Goal: Ask a question: Seek information or help from site administrators or community

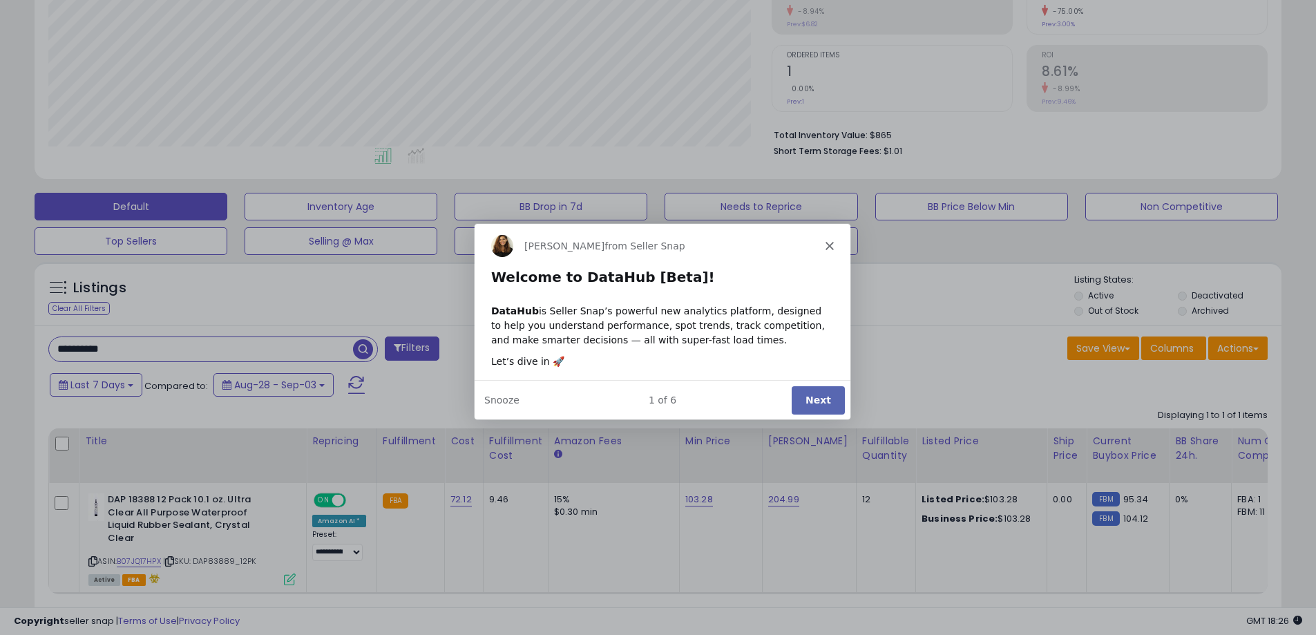
click at [823, 242] on div "[PERSON_NAME] from Seller Snap" at bounding box center [661, 244] width 376 height 44
click at [824, 242] on icon "Close" at bounding box center [828, 244] width 8 height 8
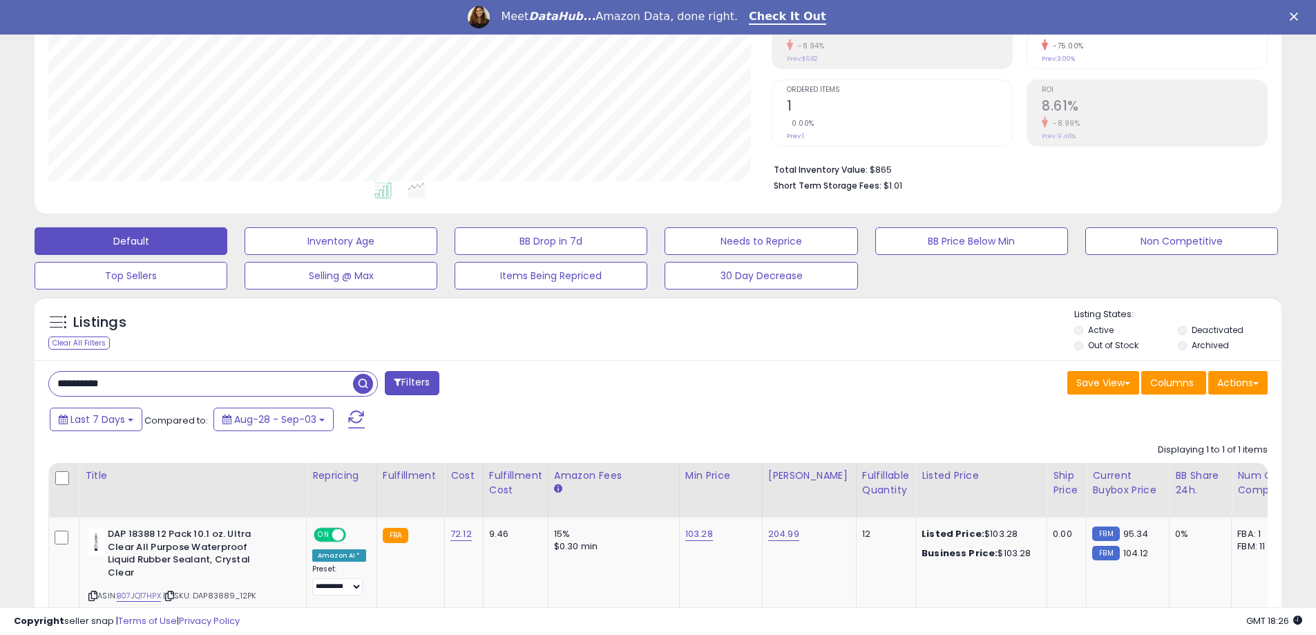
drag, startPoint x: 175, startPoint y: 386, endPoint x: -43, endPoint y: 383, distance: 217.6
click at [0, 383] on html "Unable to login Retrieving listings data.. has not yet accepted the Terms of Us…" at bounding box center [658, 75] width 1316 height 635
paste input "**"
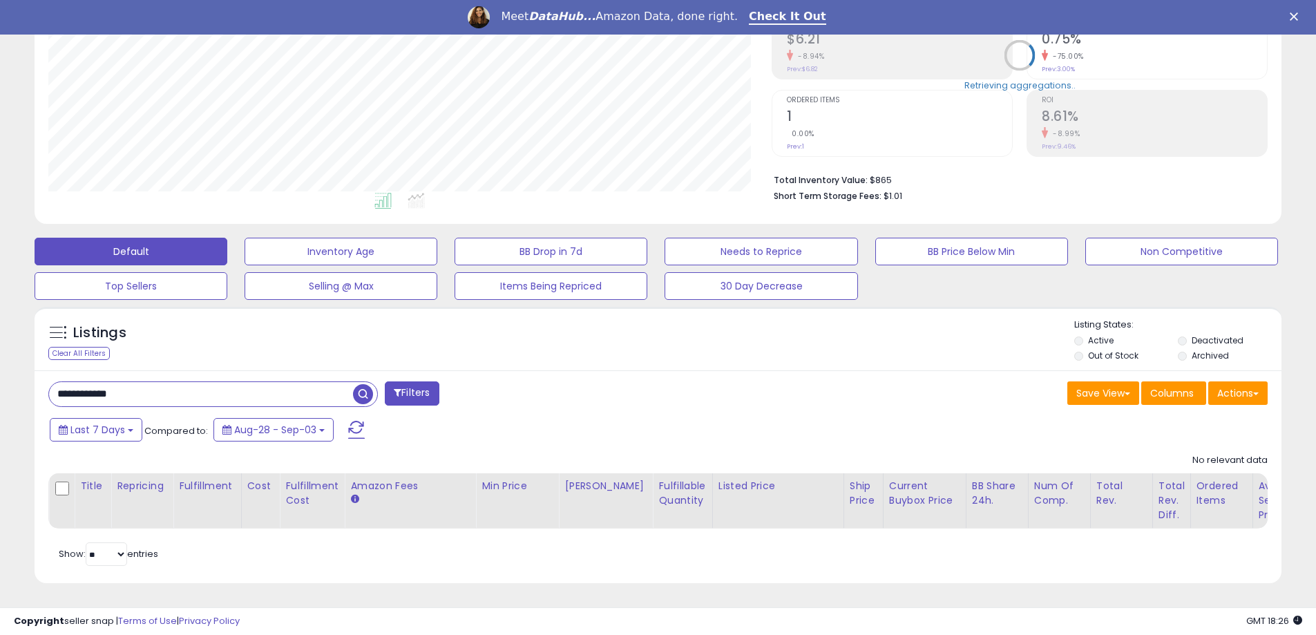
scroll to position [283, 723]
drag, startPoint x: 151, startPoint y: 391, endPoint x: -77, endPoint y: 385, distance: 228.0
click at [0, 385] on html "Unable to login Retrieving listings data.. has not yet accepted the Terms of Us…" at bounding box center [658, 85] width 1316 height 635
paste input "text"
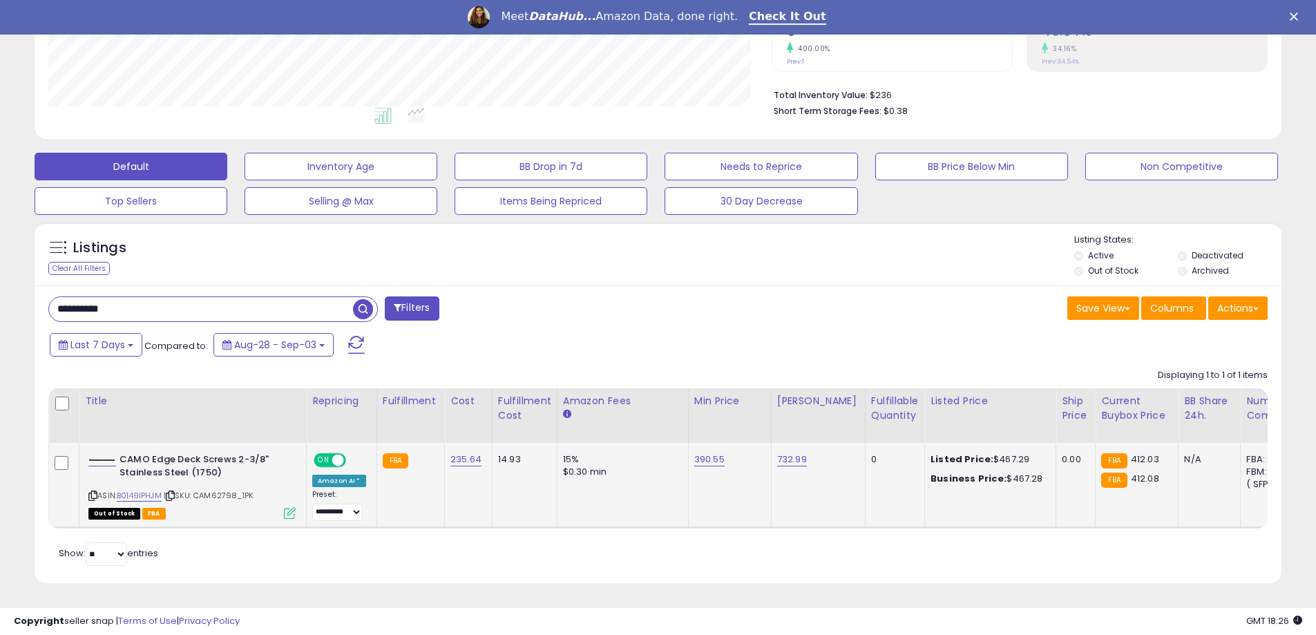
scroll to position [327, 0]
drag, startPoint x: 140, startPoint y: 295, endPoint x: 26, endPoint y: 296, distance: 113.3
click at [28, 296] on div "Listings Clear All Filters" at bounding box center [657, 407] width 1267 height 385
paste input "text"
type input "**********"
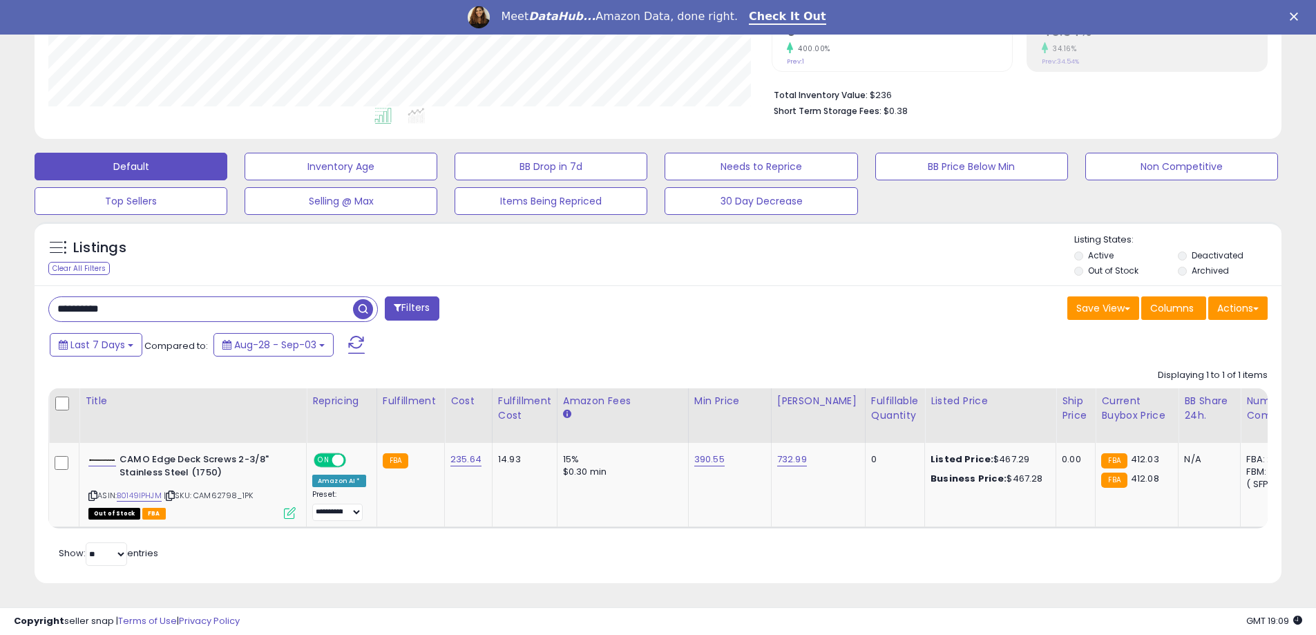
click at [365, 299] on span "button" at bounding box center [363, 309] width 20 height 20
